Goal: Transaction & Acquisition: Purchase product/service

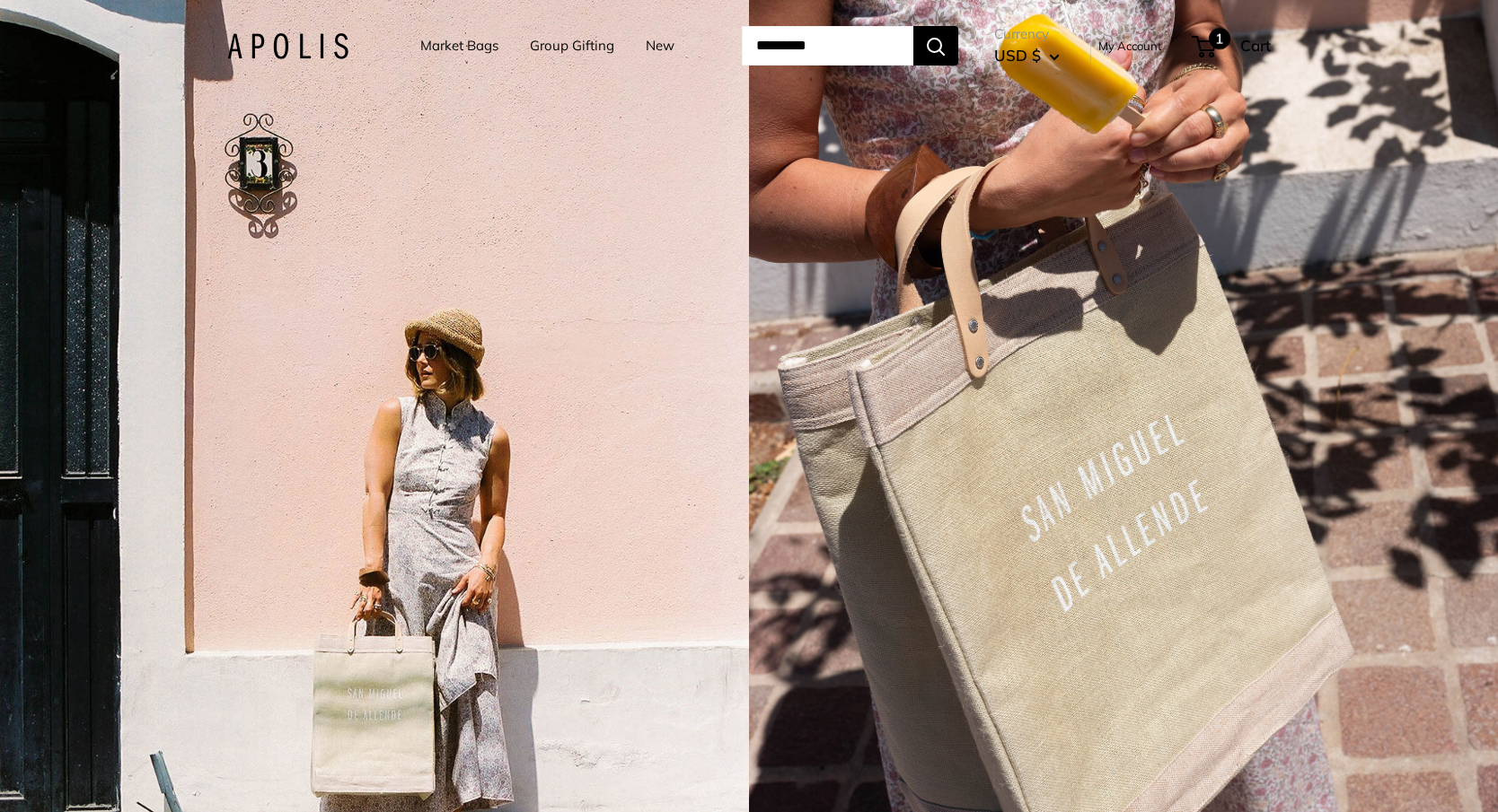
click at [1256, 44] on div "1 Cart" at bounding box center [1232, 45] width 78 height 29
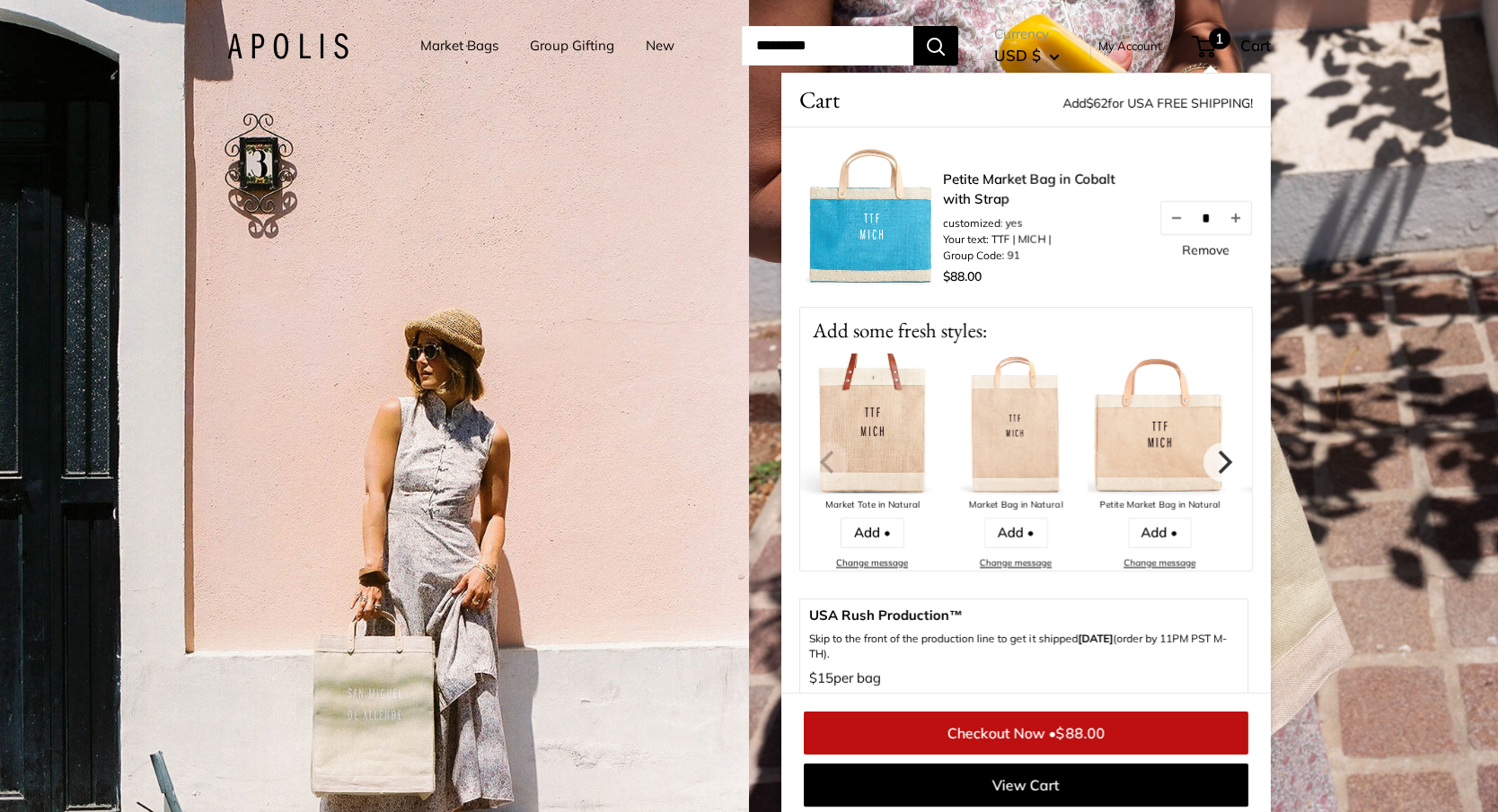
click at [1220, 248] on link "Remove" at bounding box center [1205, 251] width 48 height 13
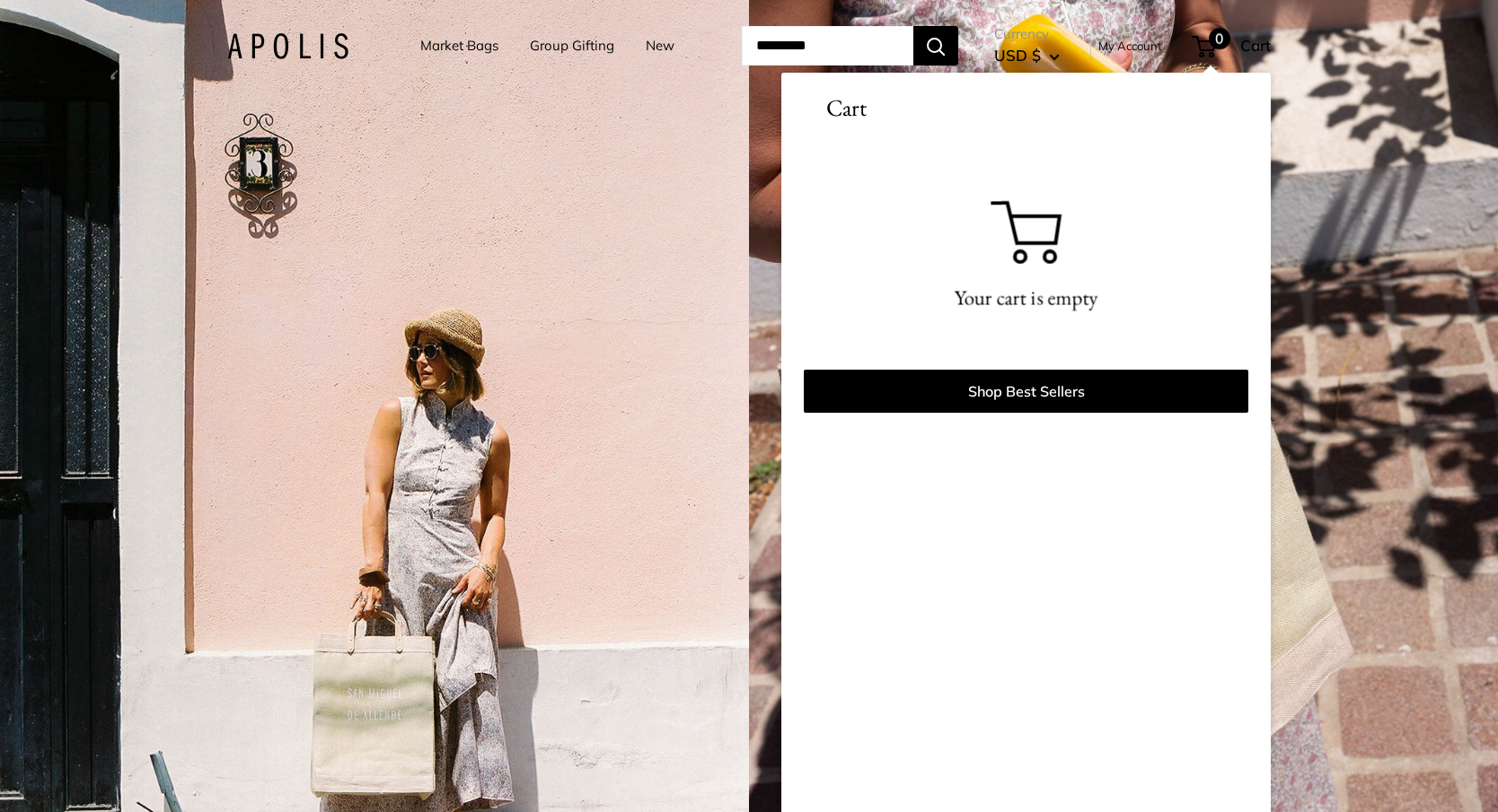
click at [430, 43] on link "Market Bags" at bounding box center [459, 45] width 78 height 25
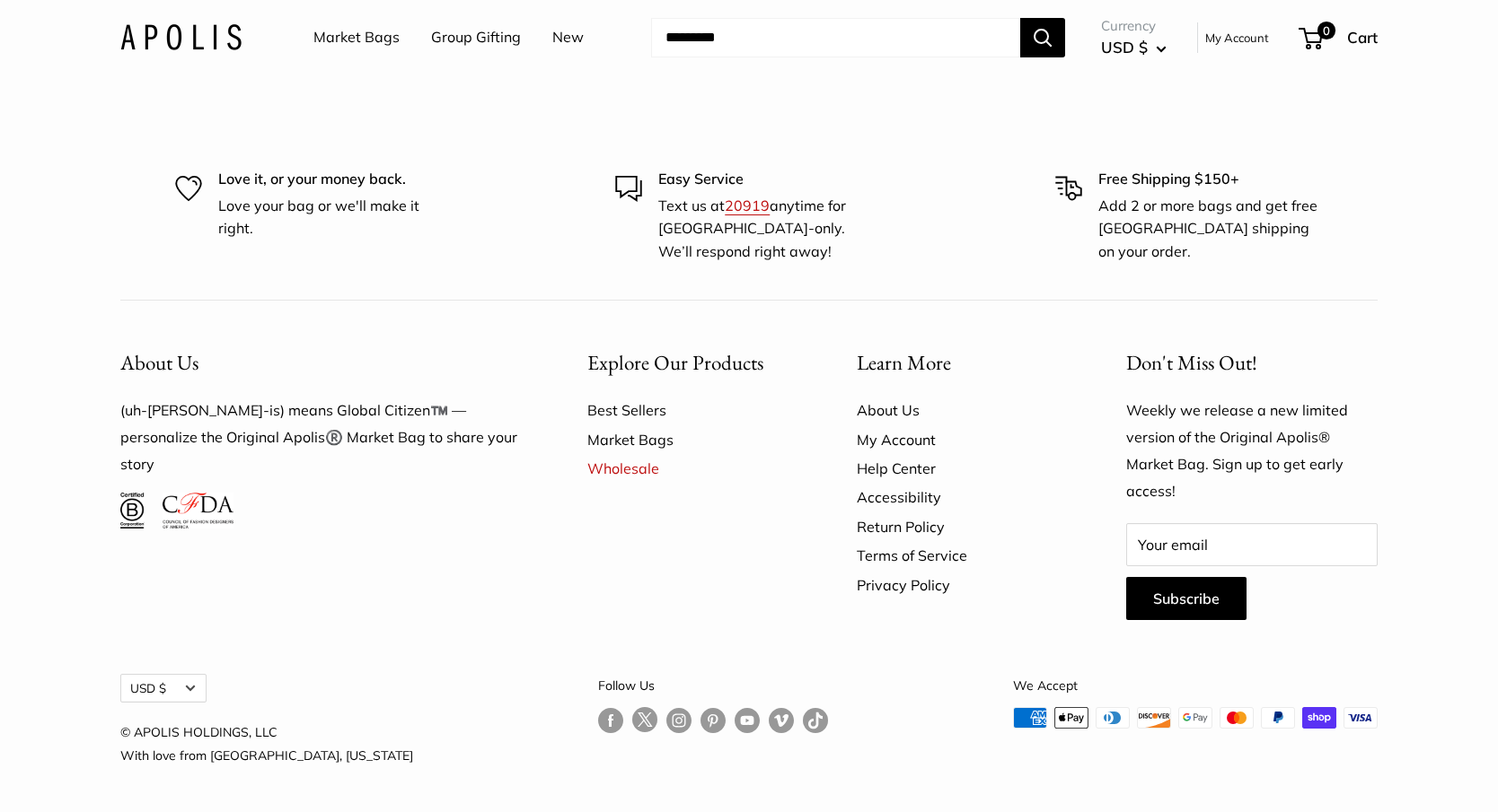
scroll to position [5294, 0]
click at [614, 454] on link "Market Bags" at bounding box center [690, 439] width 207 height 29
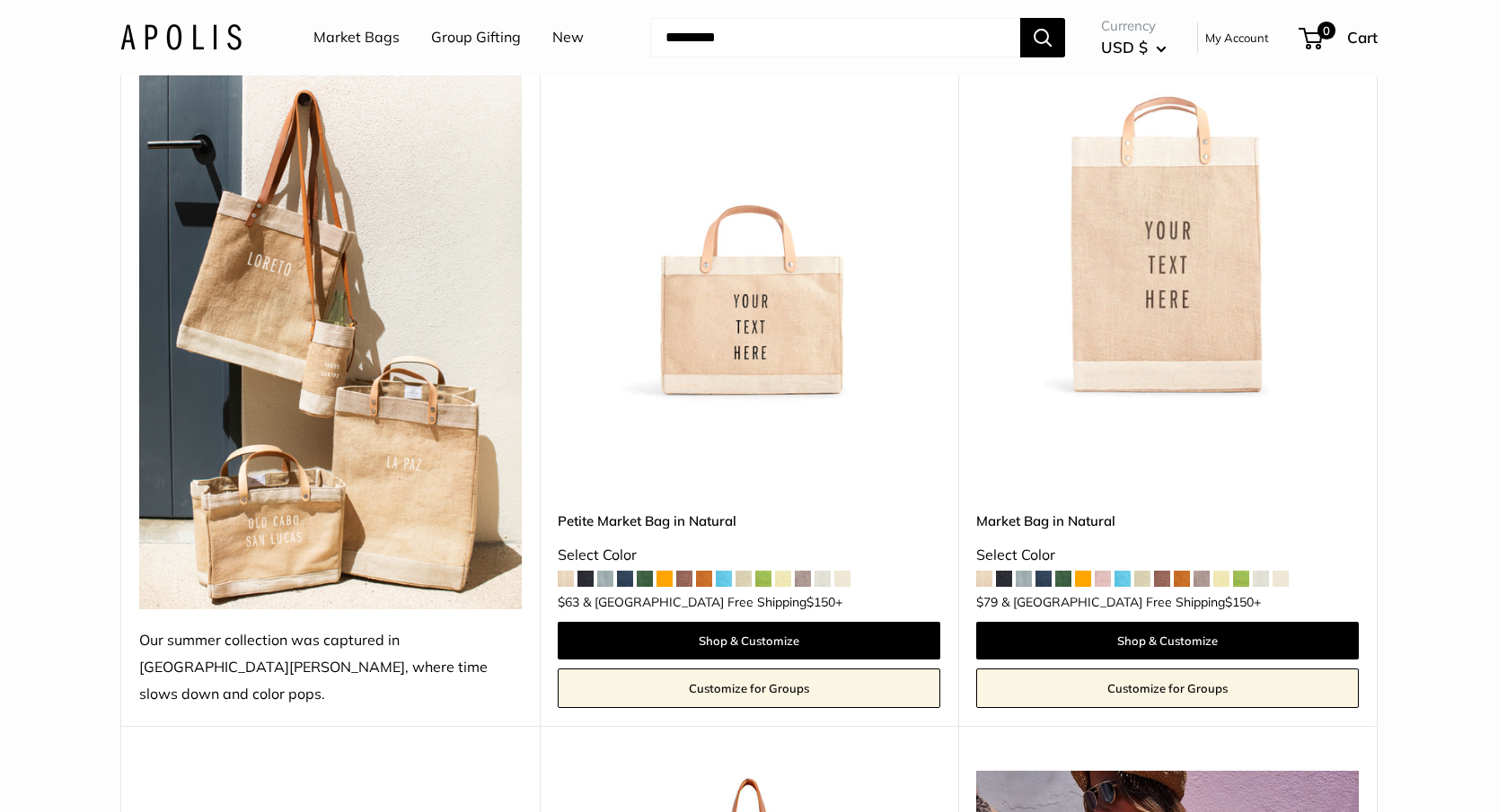
scroll to position [290, 0]
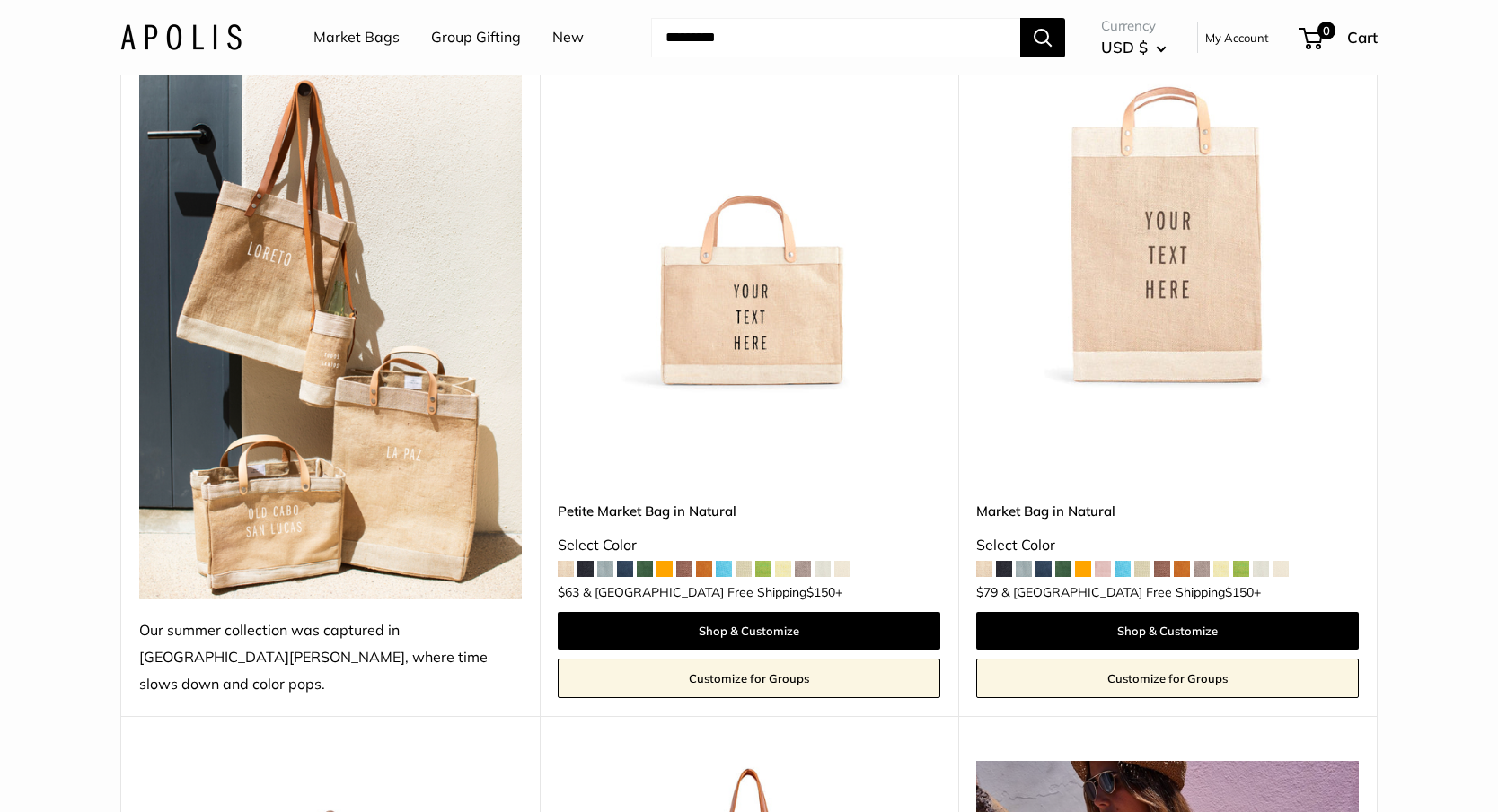
click at [564, 561] on span at bounding box center [566, 569] width 17 height 17
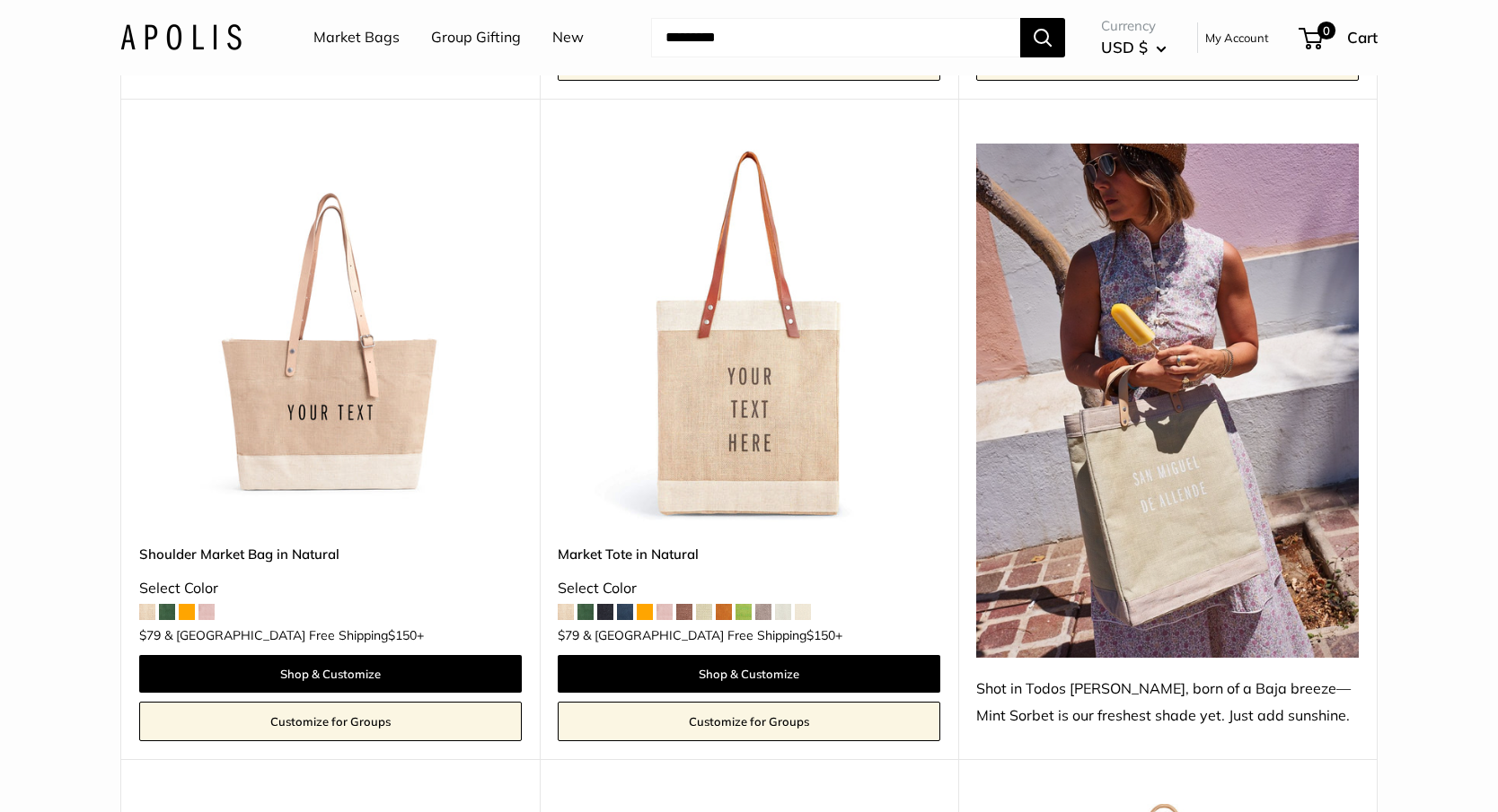
scroll to position [905, 0]
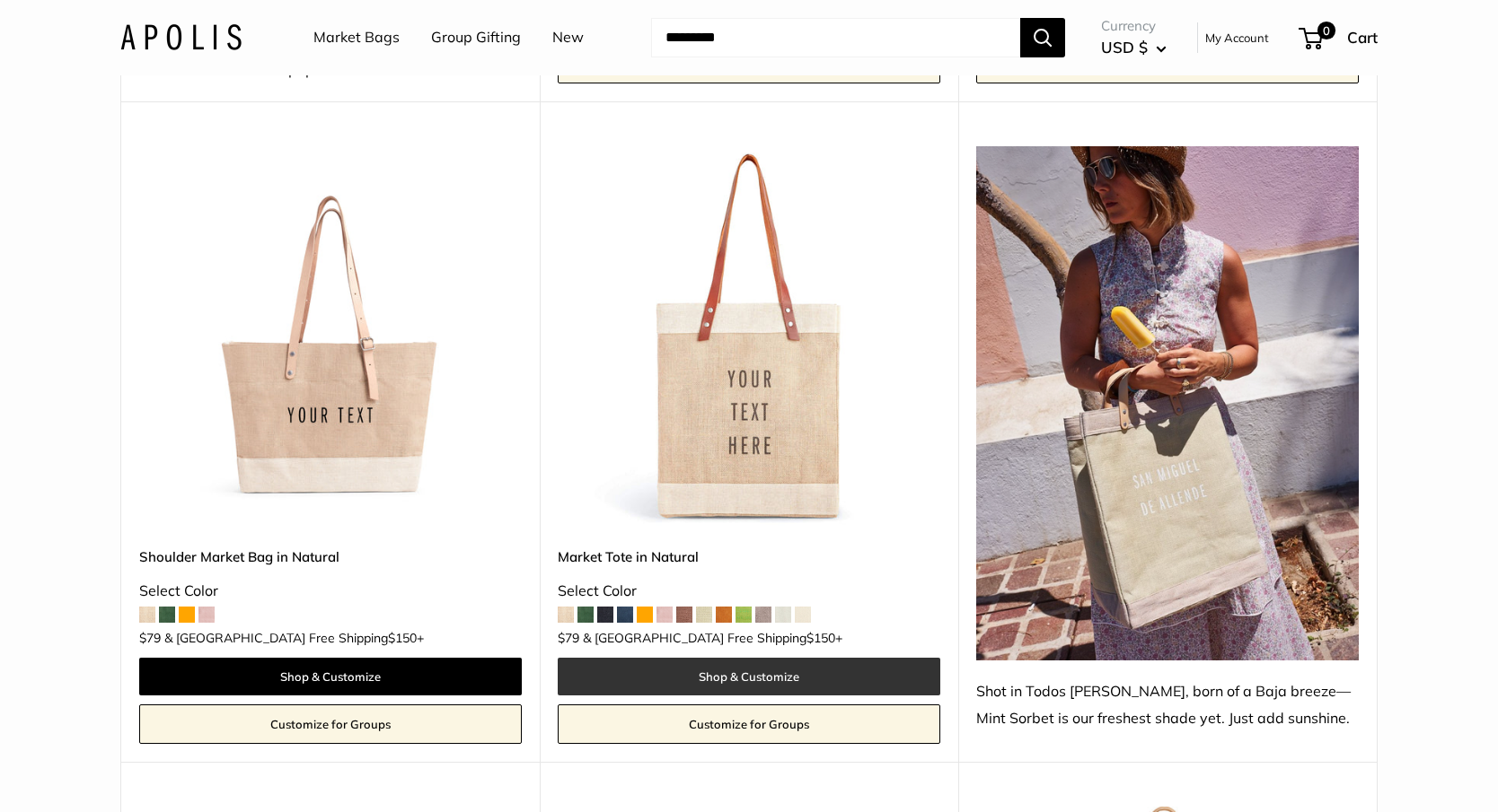
click at [736, 658] on link "Shop & Customize" at bounding box center [749, 676] width 382 height 38
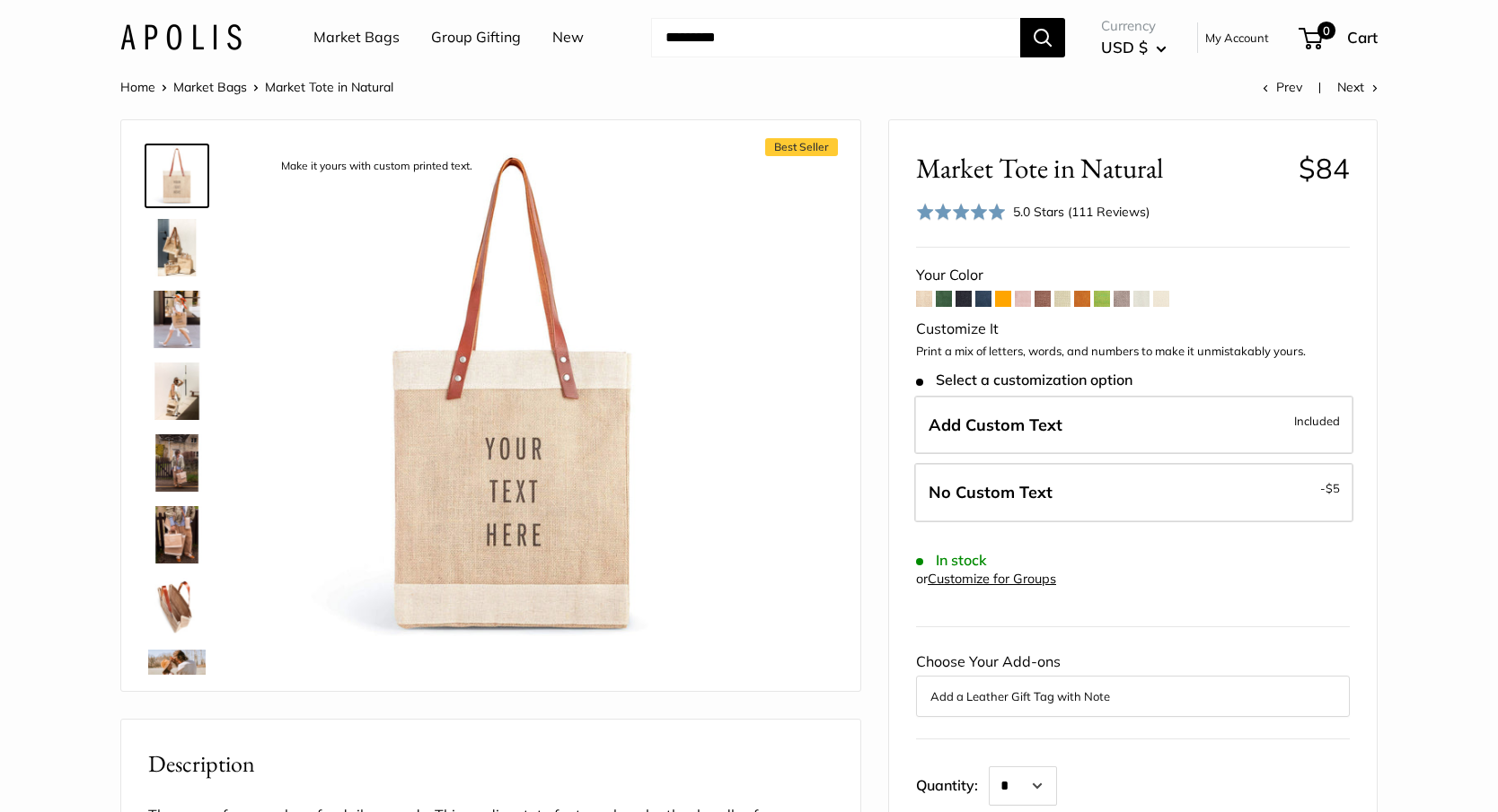
click at [1159, 294] on span at bounding box center [1161, 299] width 17 height 17
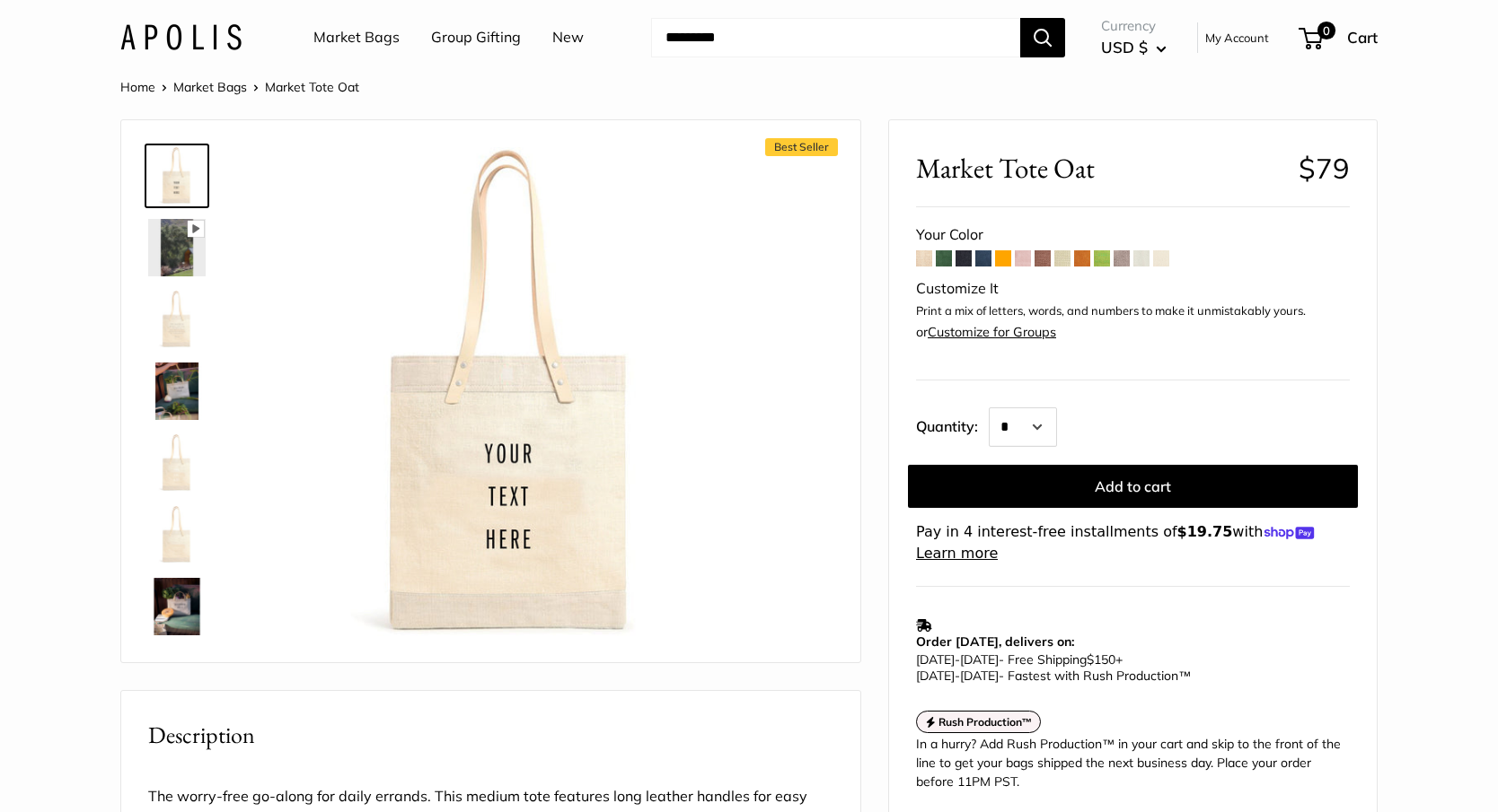
click at [1144, 259] on span at bounding box center [1142, 258] width 17 height 17
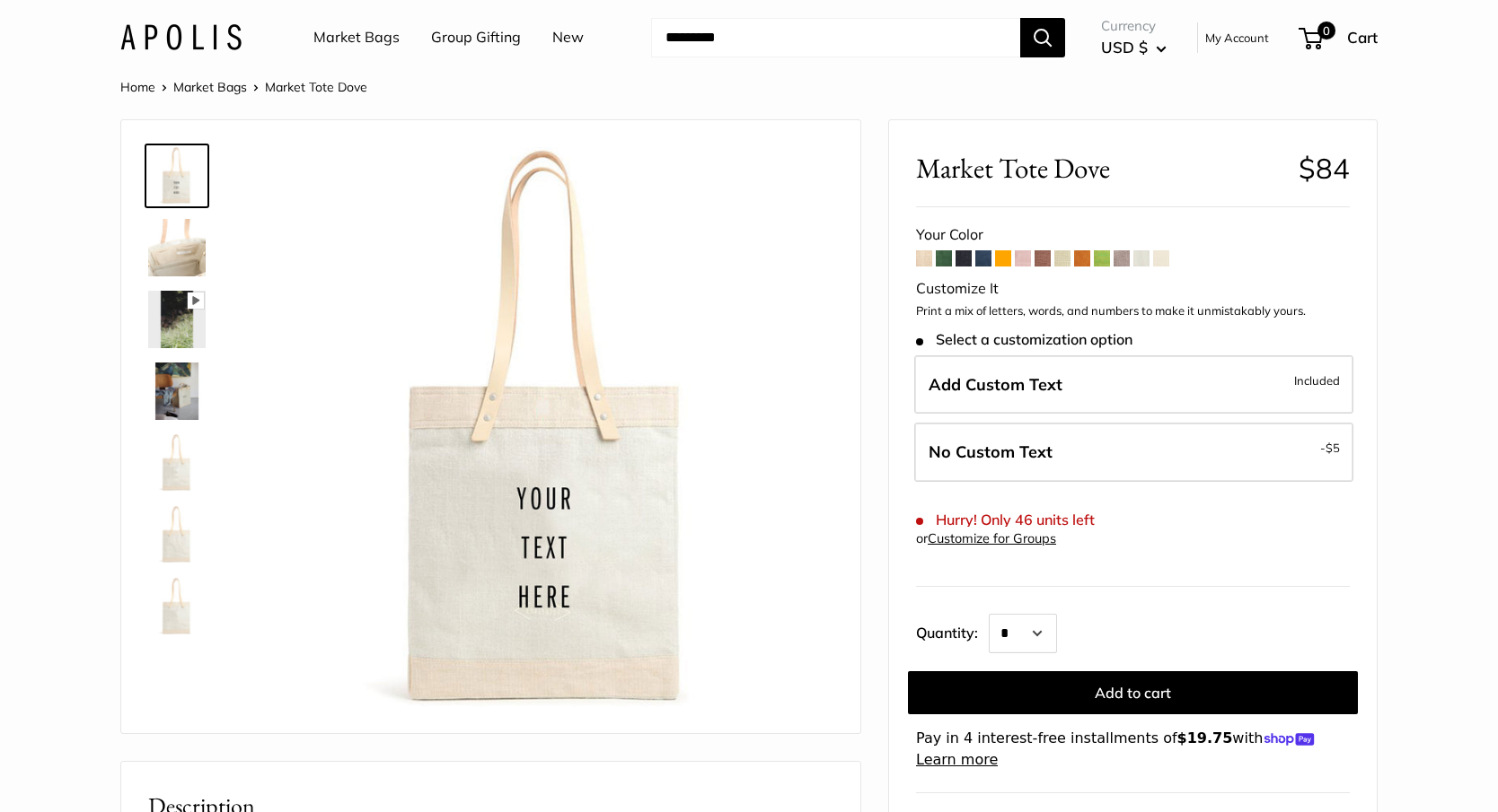
click at [1121, 259] on span at bounding box center [1121, 258] width 17 height 17
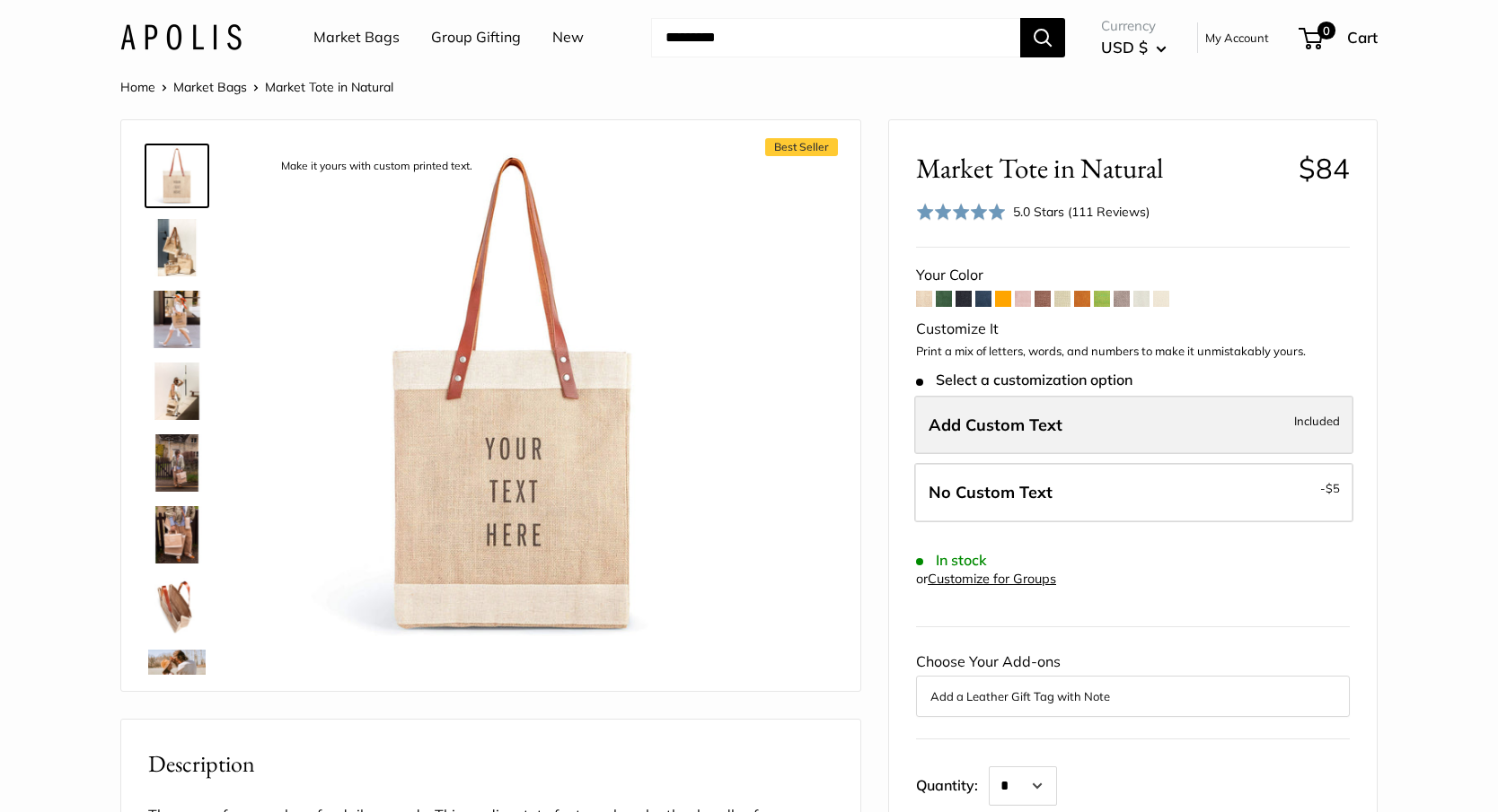
click at [1189, 430] on label "Add Custom Text Included" at bounding box center [1133, 425] width 439 height 59
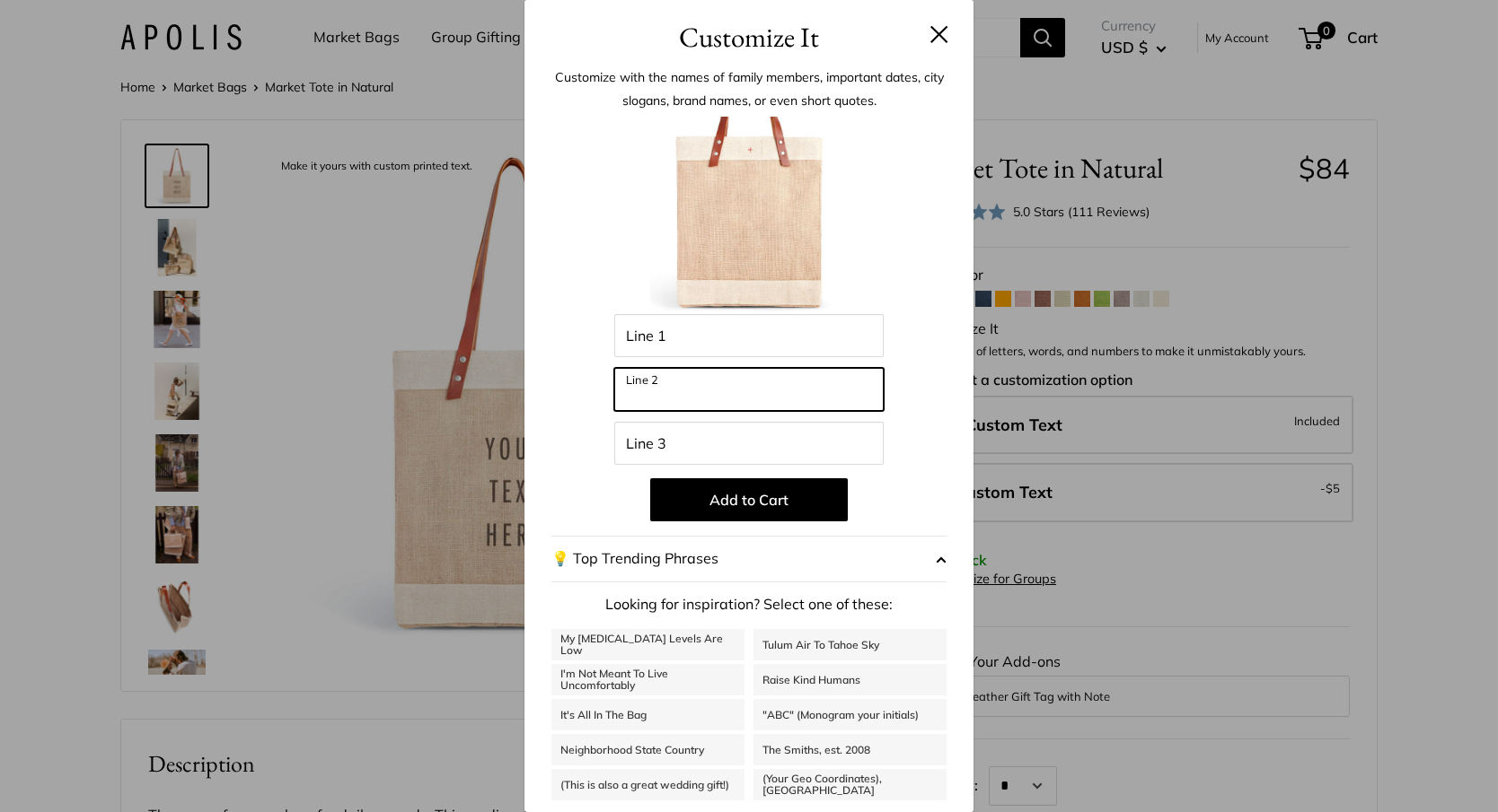
click at [719, 388] on input "Line 2" at bounding box center [749, 389] width 270 height 43
type input "***"
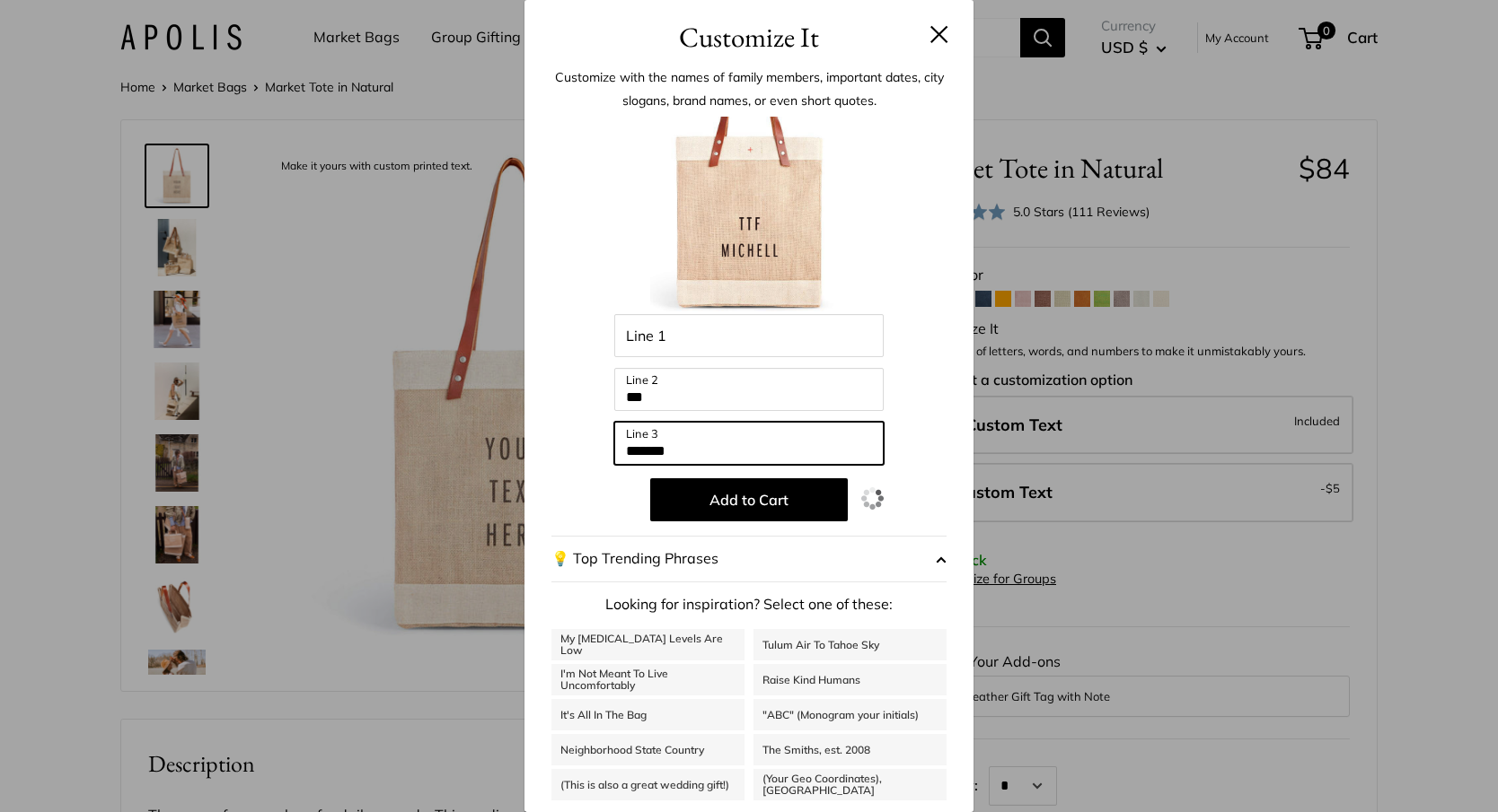
type input "********"
drag, startPoint x: 699, startPoint y: 449, endPoint x: 555, endPoint y: 451, distance: 144.0
click at [555, 451] on div "Enter 39 letters Line 1 *** Line 2 ******** Line 3 Add to Cart 💡 Top Trending P…" at bounding box center [749, 482] width 395 height 732
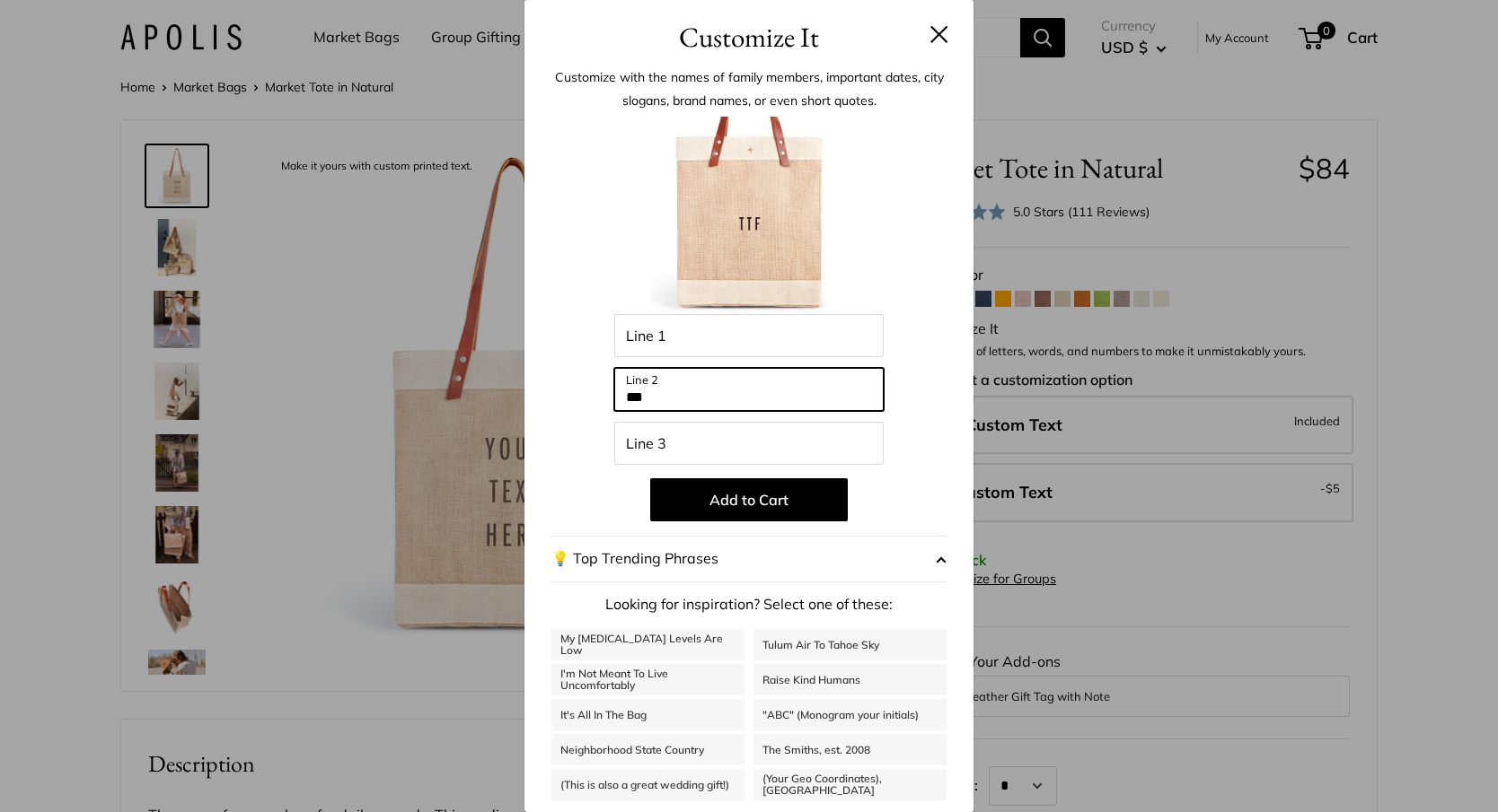
drag, startPoint x: 661, startPoint y: 393, endPoint x: 448, endPoint y: 397, distance: 213.0
click at [454, 397] on div "Customize It Customize with the names of family members, important dates, city …" at bounding box center [749, 406] width 1498 height 812
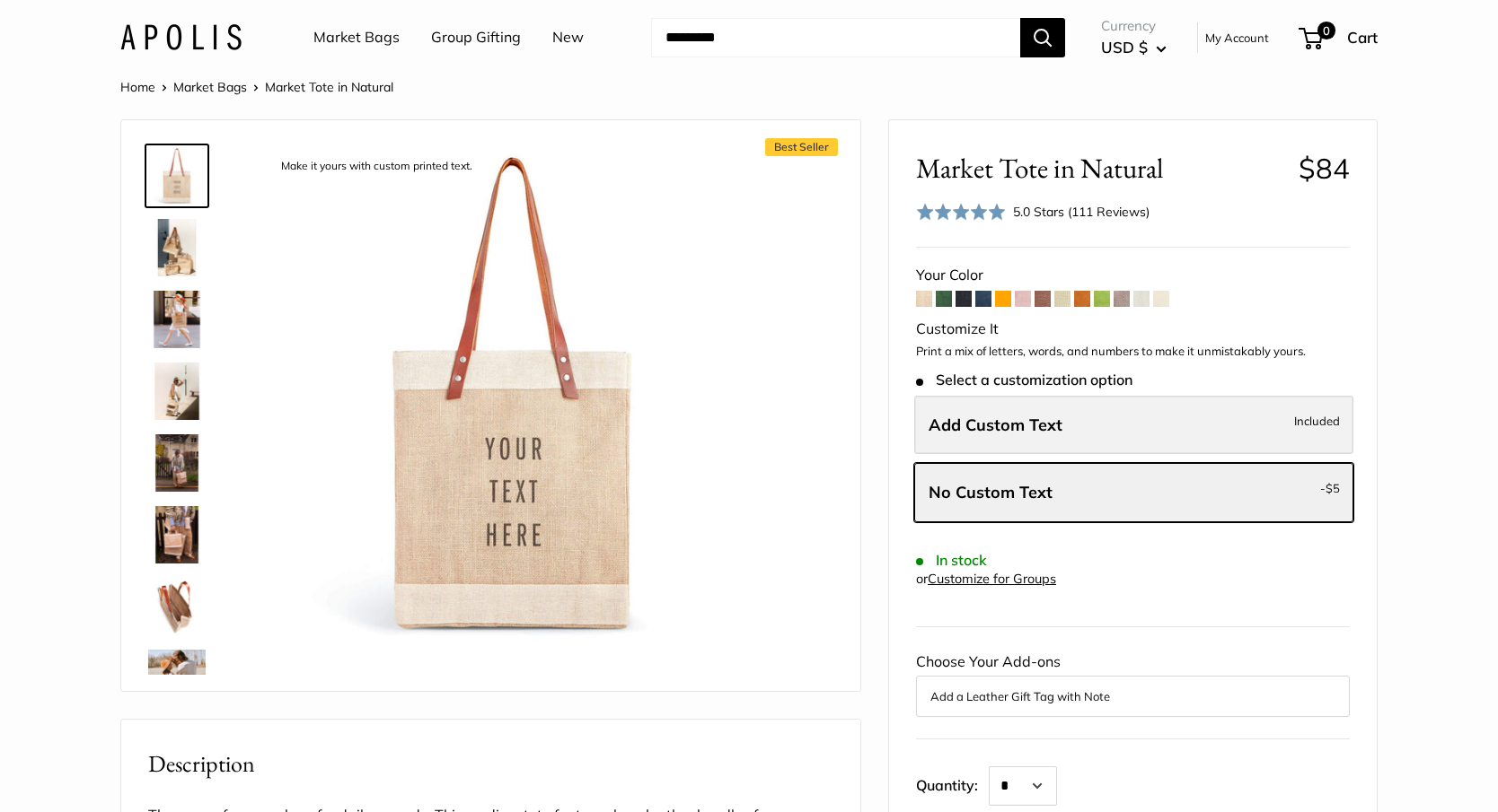
click at [969, 417] on span "Add Custom Text" at bounding box center [995, 424] width 134 height 20
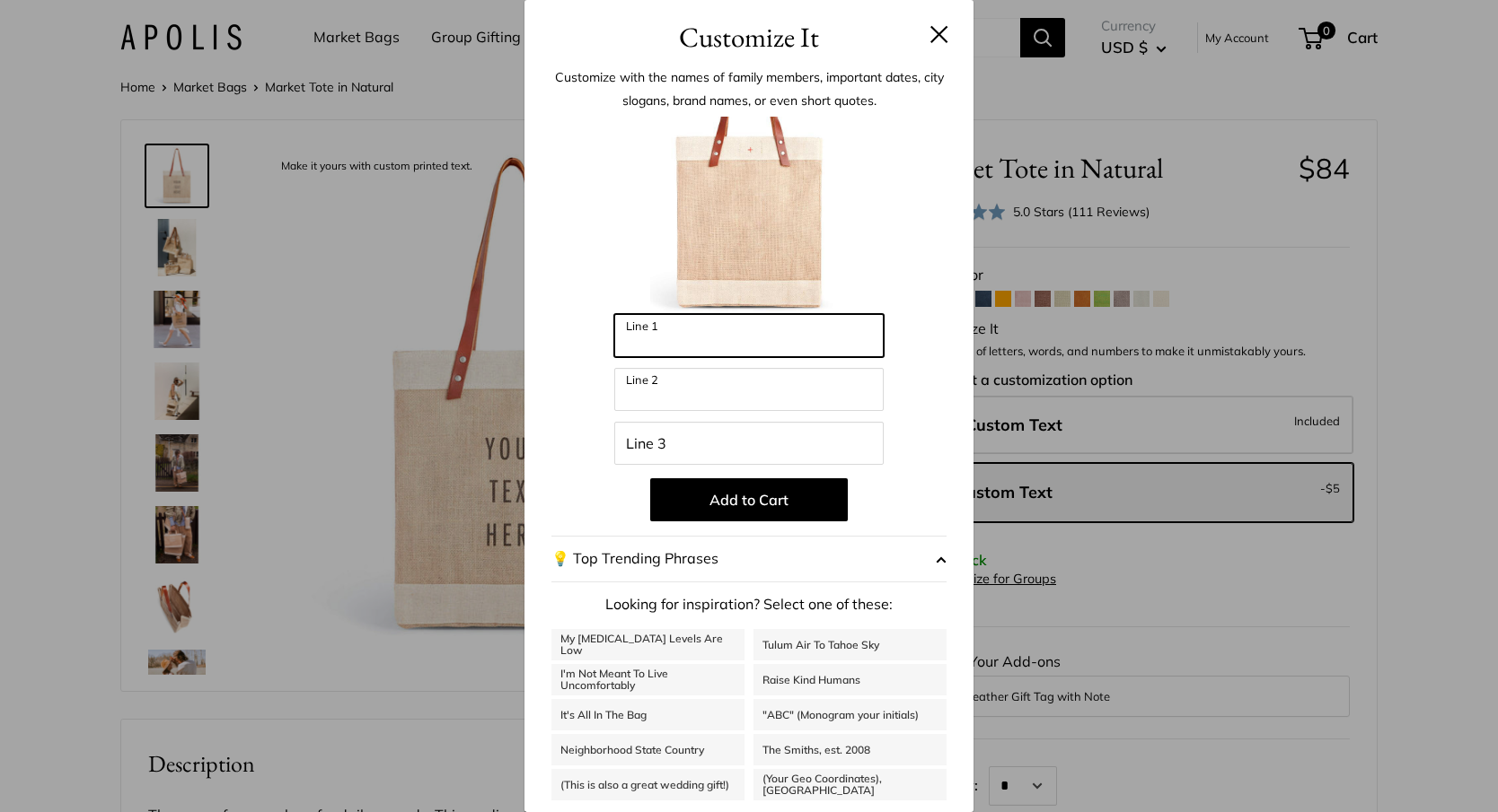
click at [672, 337] on input "Line 1" at bounding box center [749, 336] width 270 height 43
type input "***"
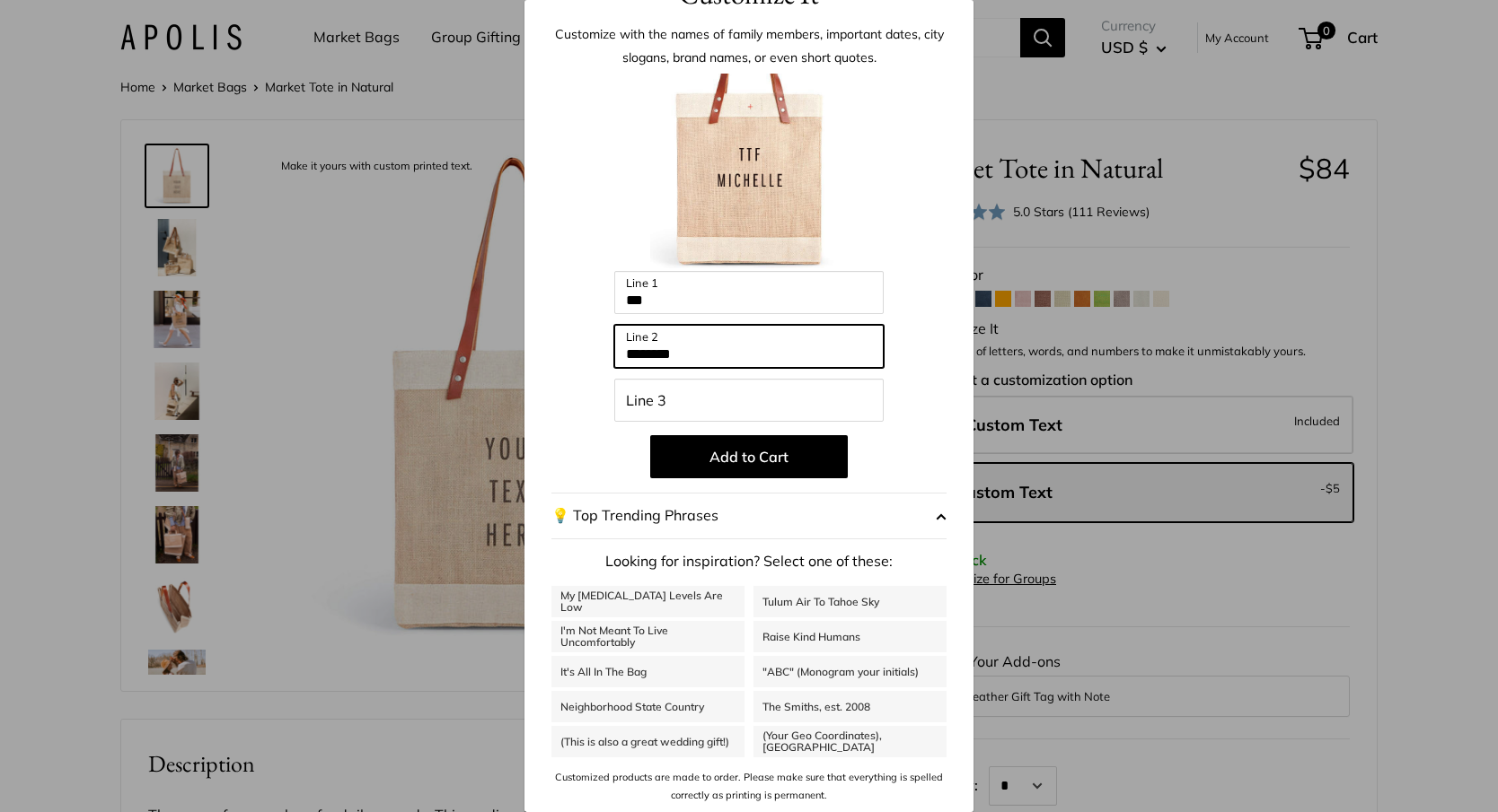
scroll to position [40, 0]
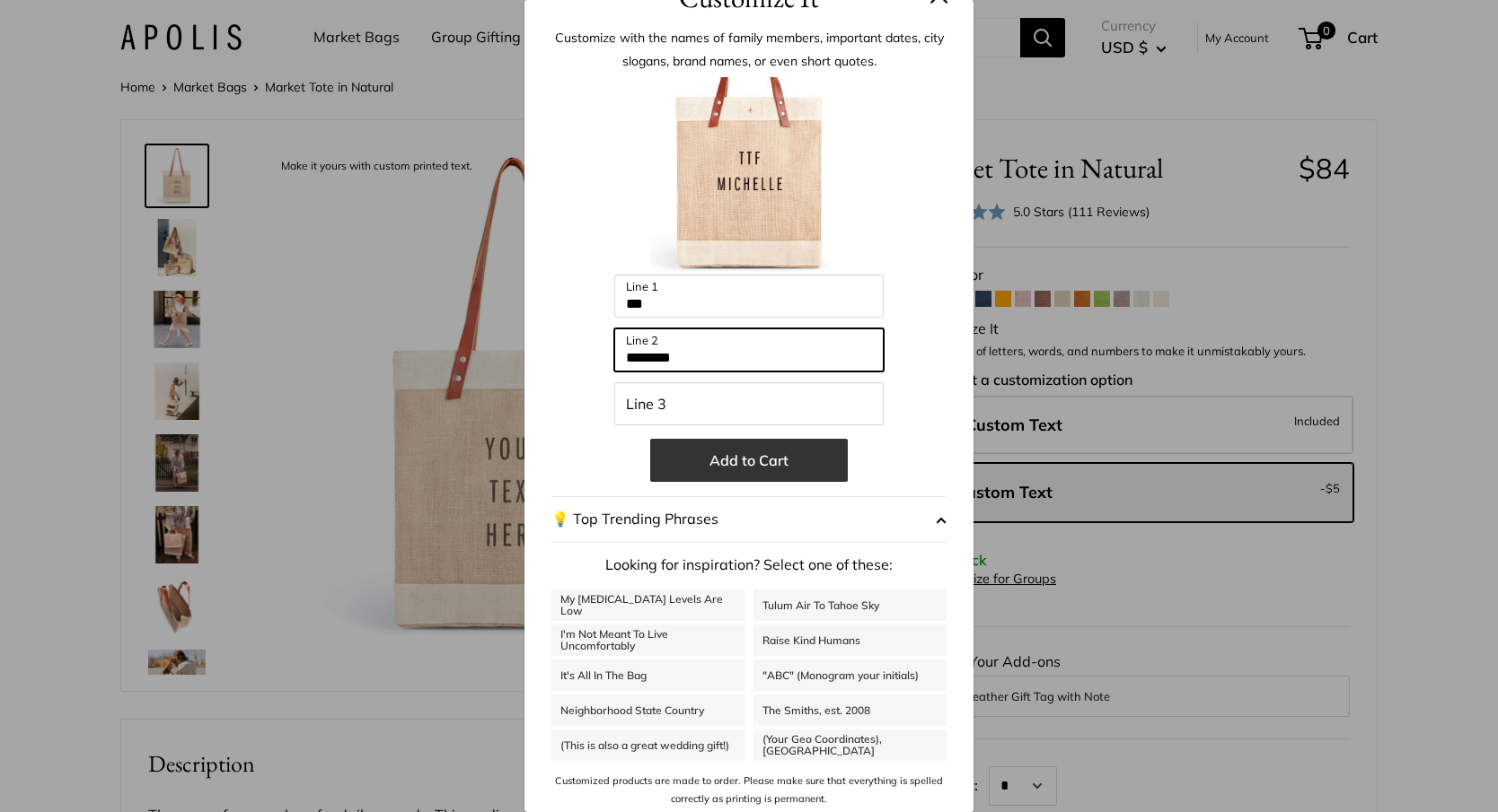
type input "********"
click at [711, 462] on button "Add to Cart" at bounding box center [749, 460] width 198 height 43
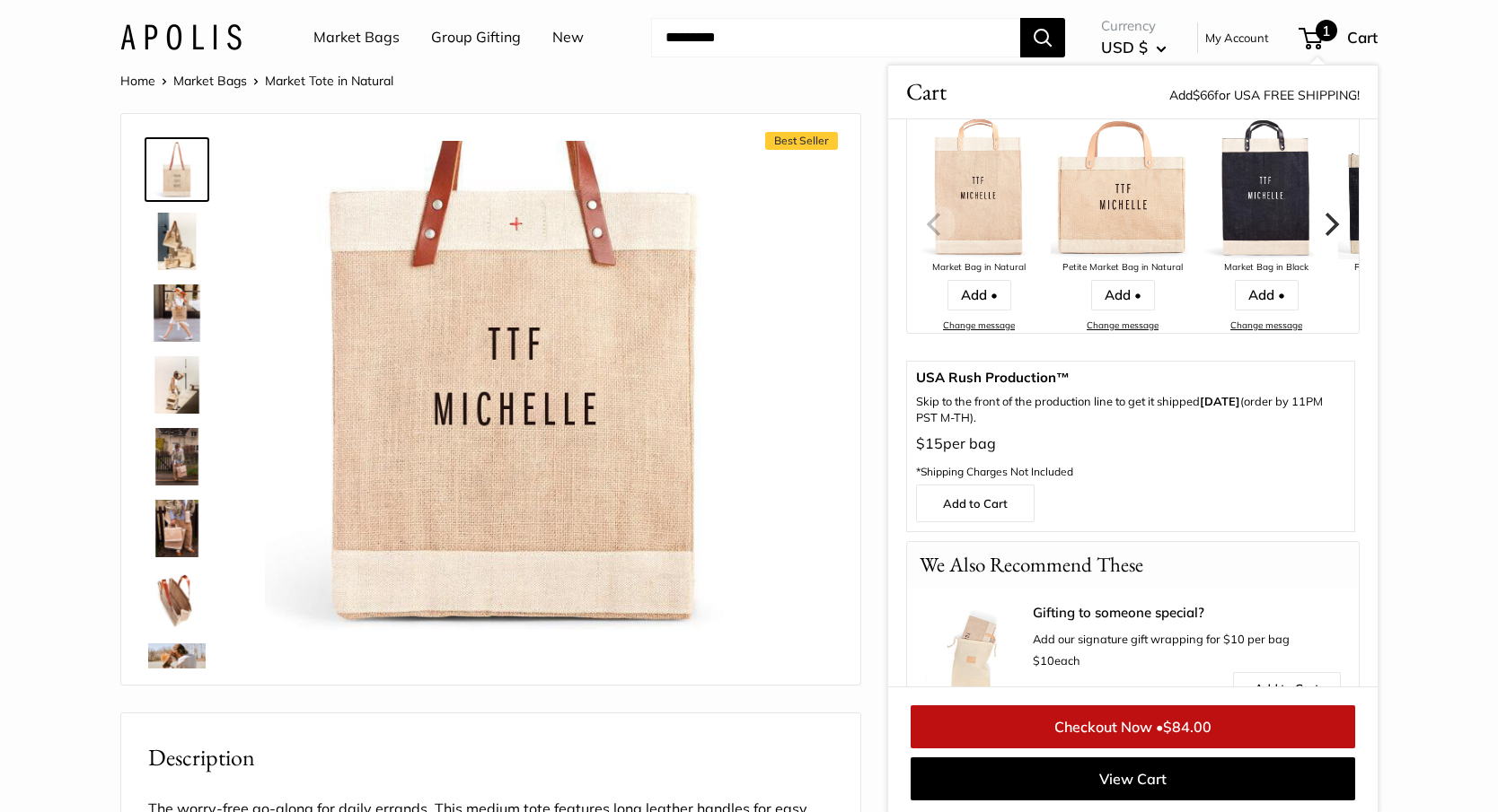
scroll to position [415, 0]
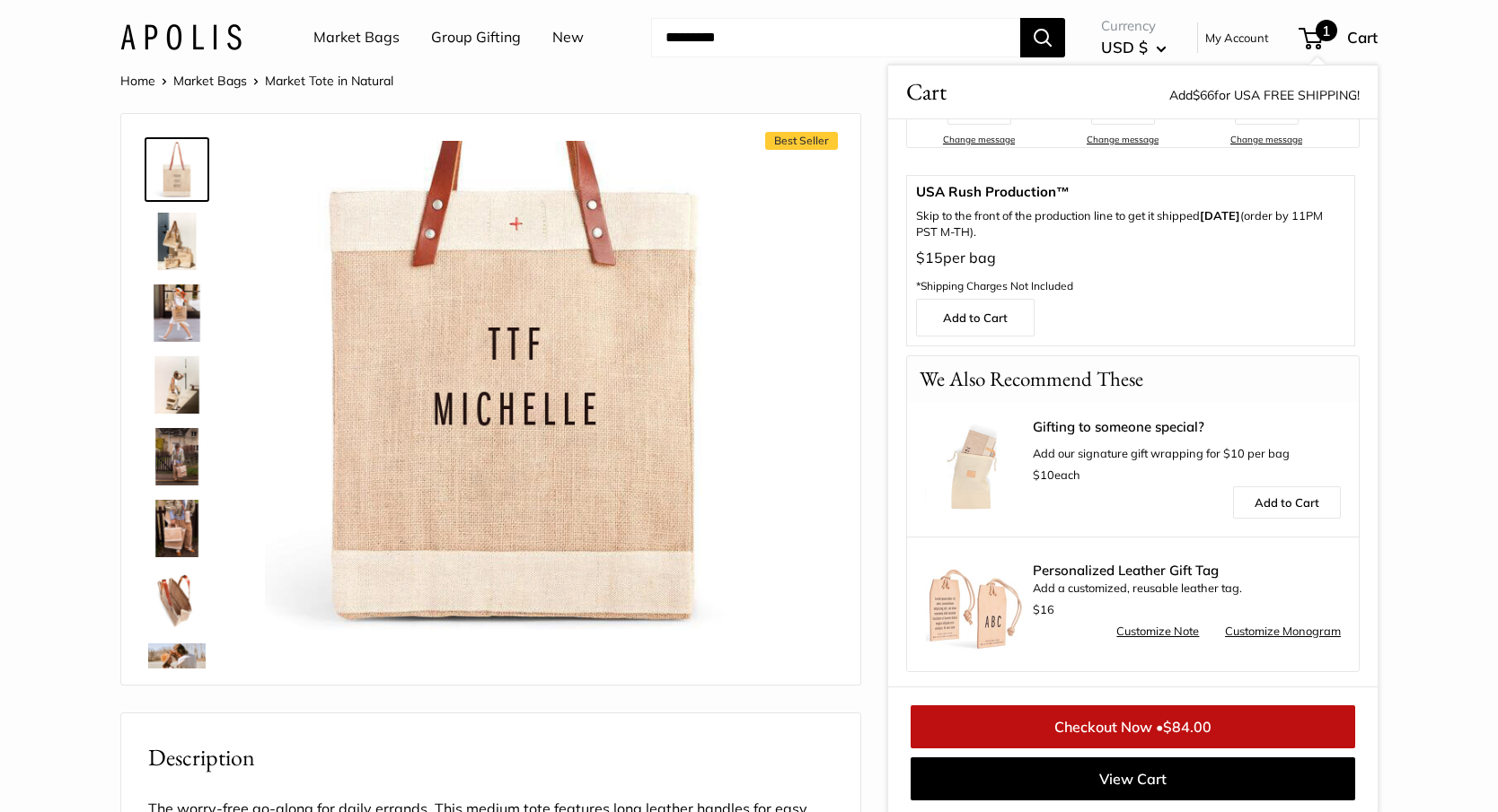
click at [1118, 730] on link "Checkout Now • $84.00" at bounding box center [1133, 727] width 445 height 43
